Goal: Information Seeking & Learning: Learn about a topic

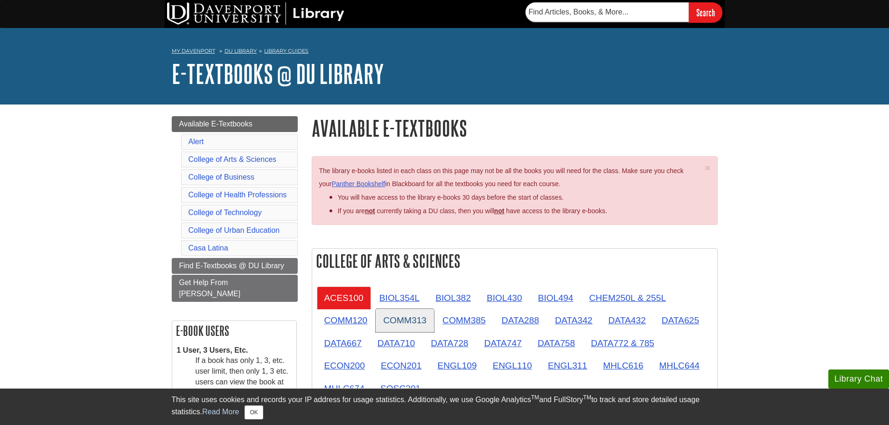
scroll to position [140, 0]
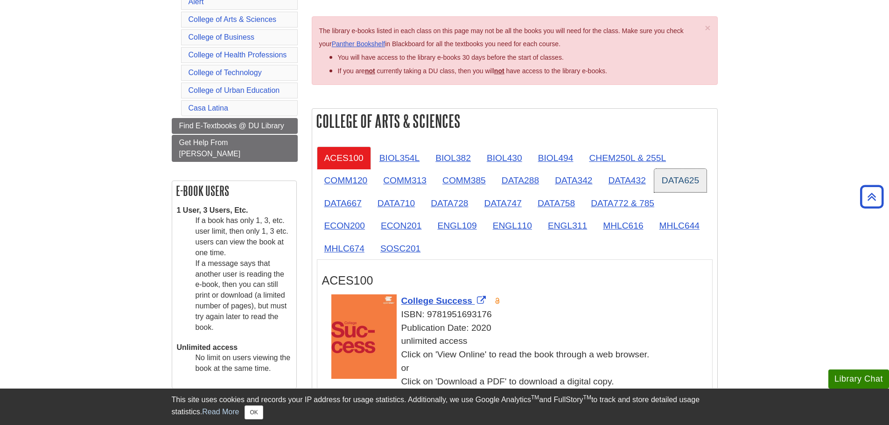
click at [691, 182] on link "DATA625" at bounding box center [680, 180] width 52 height 23
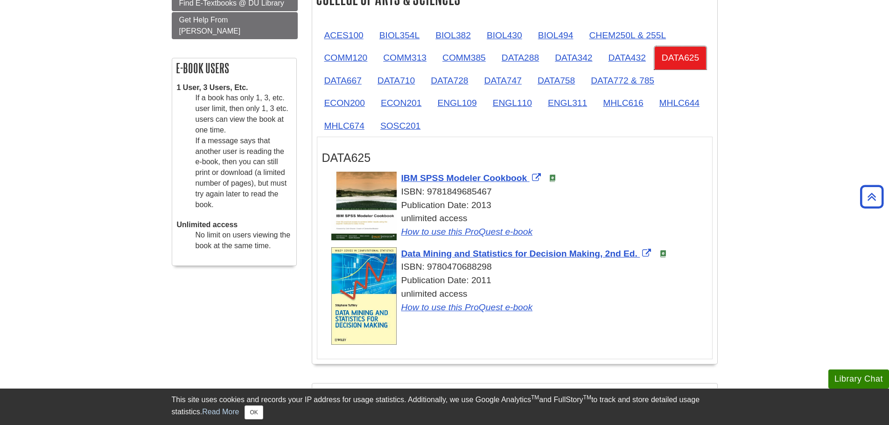
scroll to position [233, 0]
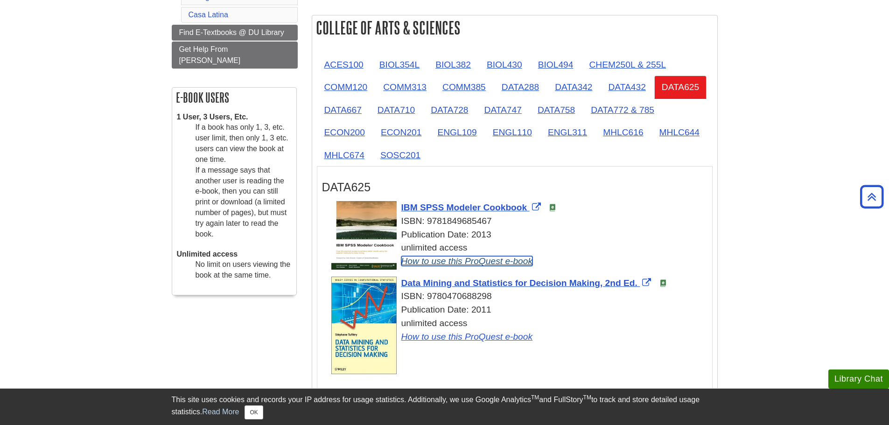
click at [486, 261] on link "How to use this ProQuest e-book" at bounding box center [467, 261] width 132 height 10
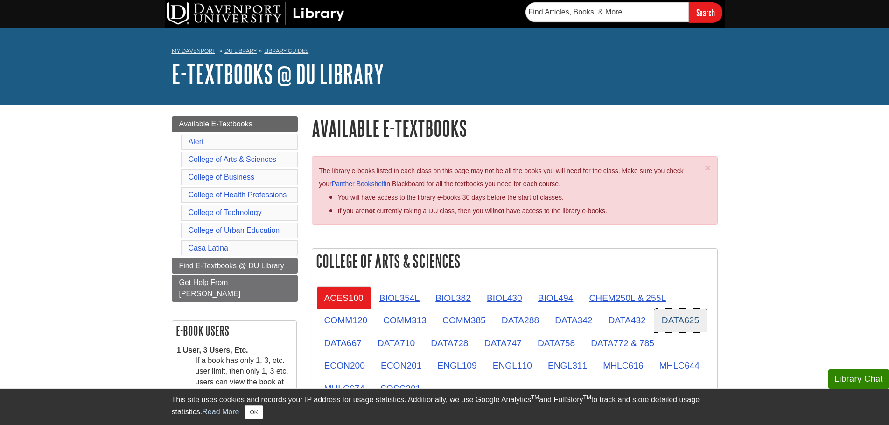
click at [697, 320] on link "DATA625" at bounding box center [680, 320] width 52 height 23
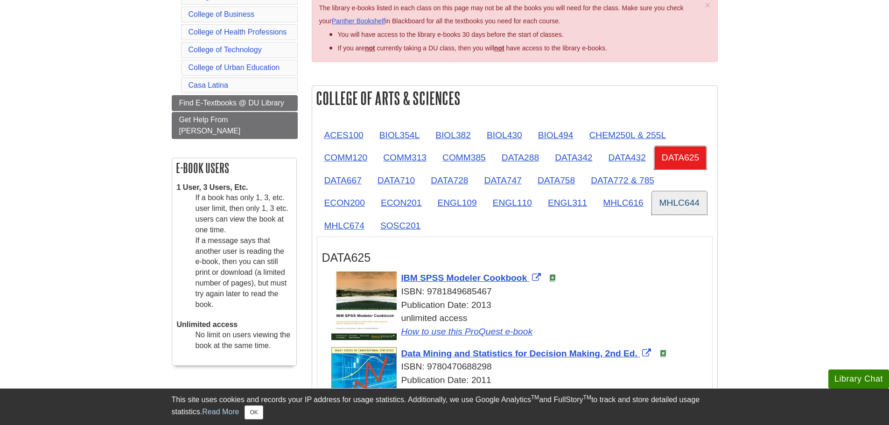
scroll to position [233, 0]
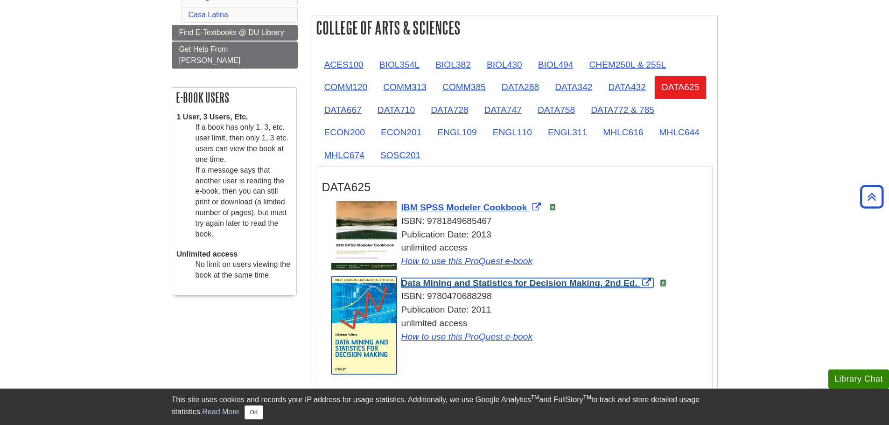
click at [442, 284] on span "Data Mining and Statistics for Decision Making, 2nd Ed." at bounding box center [519, 283] width 236 height 10
